Goal: Task Accomplishment & Management: Use online tool/utility

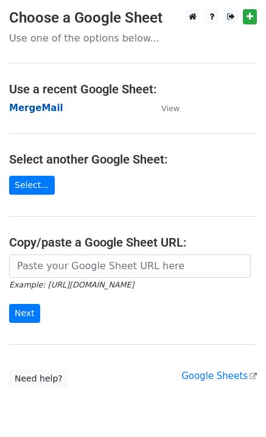
click at [52, 113] on strong "MergeMail" at bounding box center [36, 107] width 54 height 11
click at [47, 109] on strong "MergeMail" at bounding box center [36, 107] width 54 height 11
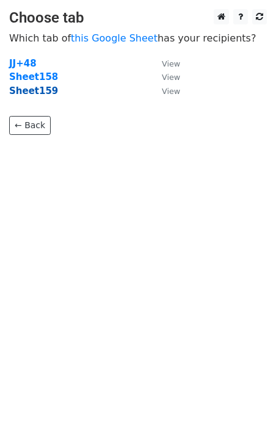
click at [42, 95] on strong "Sheet159" at bounding box center [33, 90] width 49 height 11
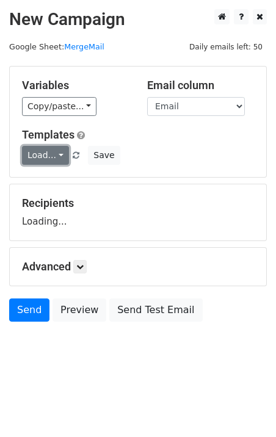
click at [46, 163] on link "Load..." at bounding box center [45, 155] width 47 height 19
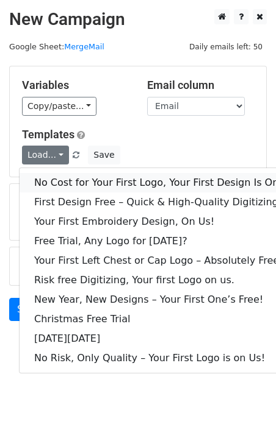
click at [59, 184] on link "No Cost for Your First Logo, Your First Design Is On Us!" at bounding box center [166, 183] width 293 height 20
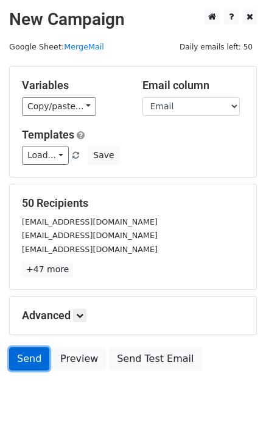
click at [30, 360] on link "Send" at bounding box center [29, 358] width 40 height 23
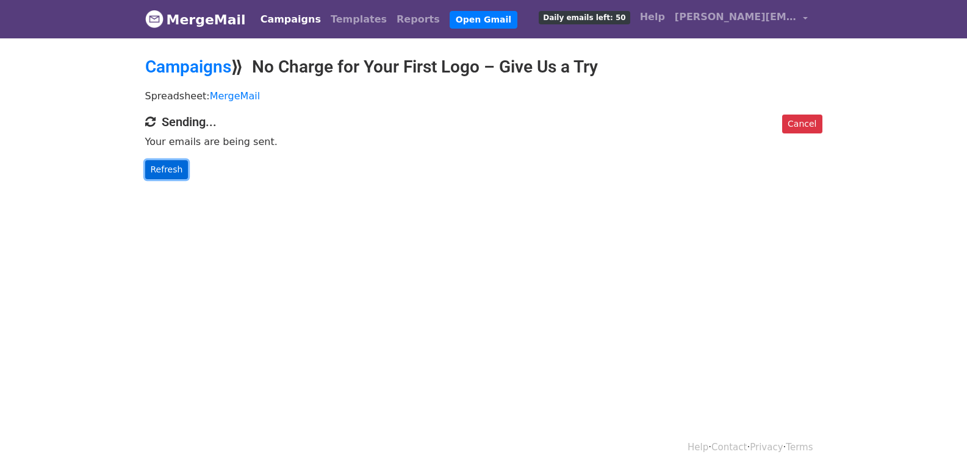
click at [177, 170] on link "Refresh" at bounding box center [166, 169] width 43 height 19
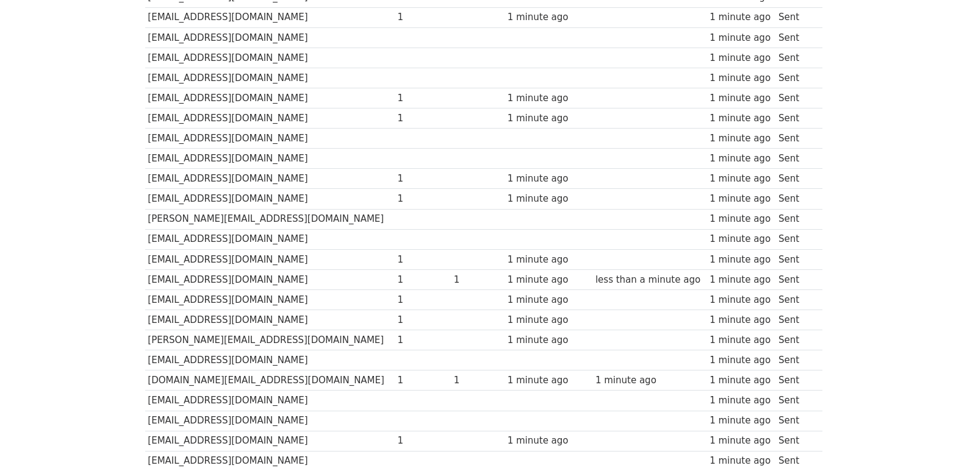
scroll to position [813, 0]
